Goal: Task Accomplishment & Management: Use online tool/utility

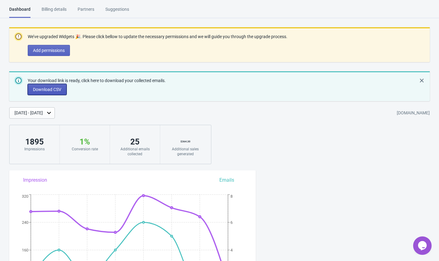
click at [48, 92] on button "Download CSV" at bounding box center [47, 89] width 39 height 11
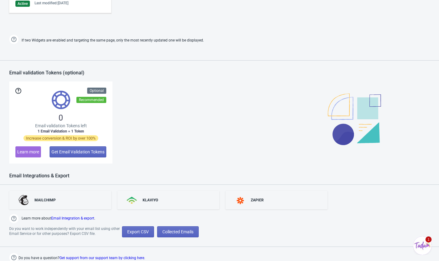
scroll to position [435, 0]
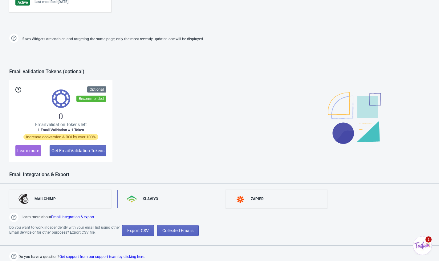
click at [151, 198] on div "KLAVIYO" at bounding box center [150, 199] width 15 height 5
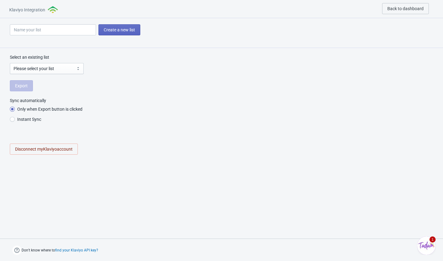
radio input "true"
select select "UmD59h"
